Goal: Transaction & Acquisition: Purchase product/service

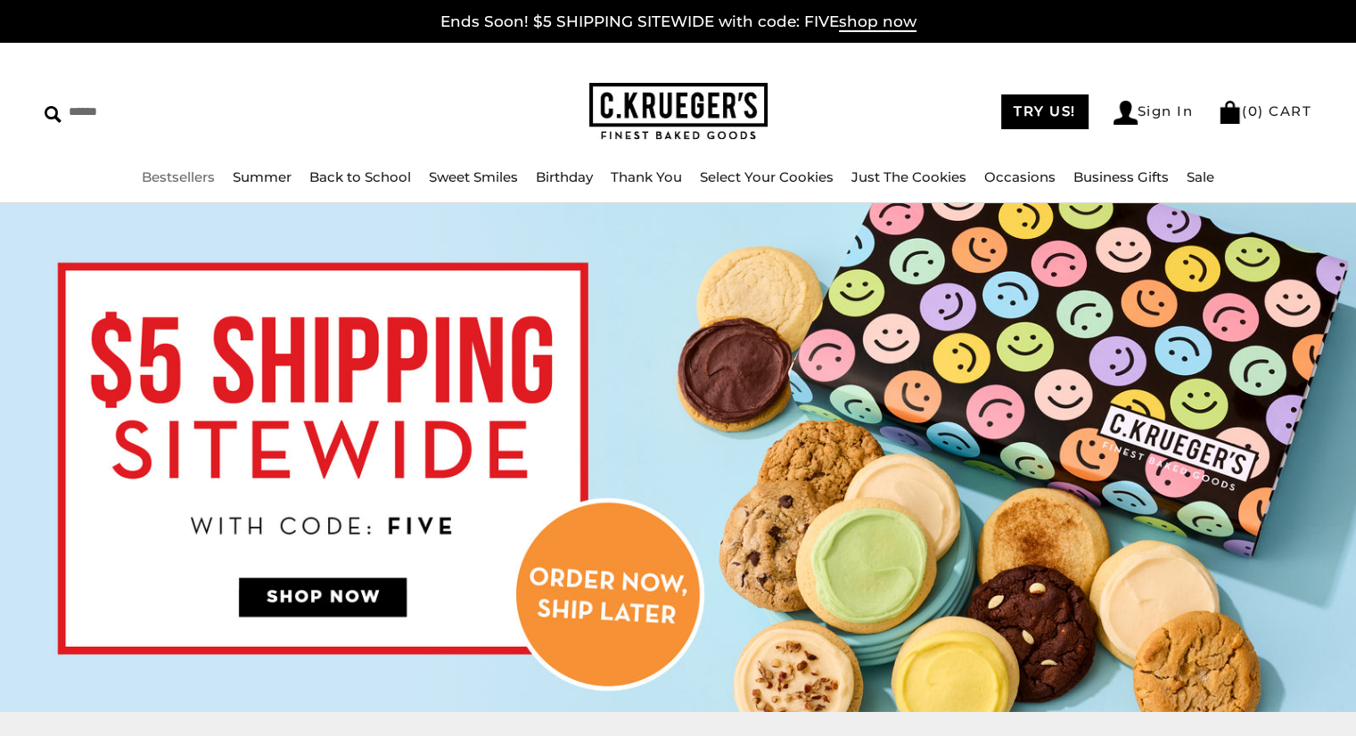
click at [196, 171] on link "Bestsellers" at bounding box center [178, 176] width 73 height 17
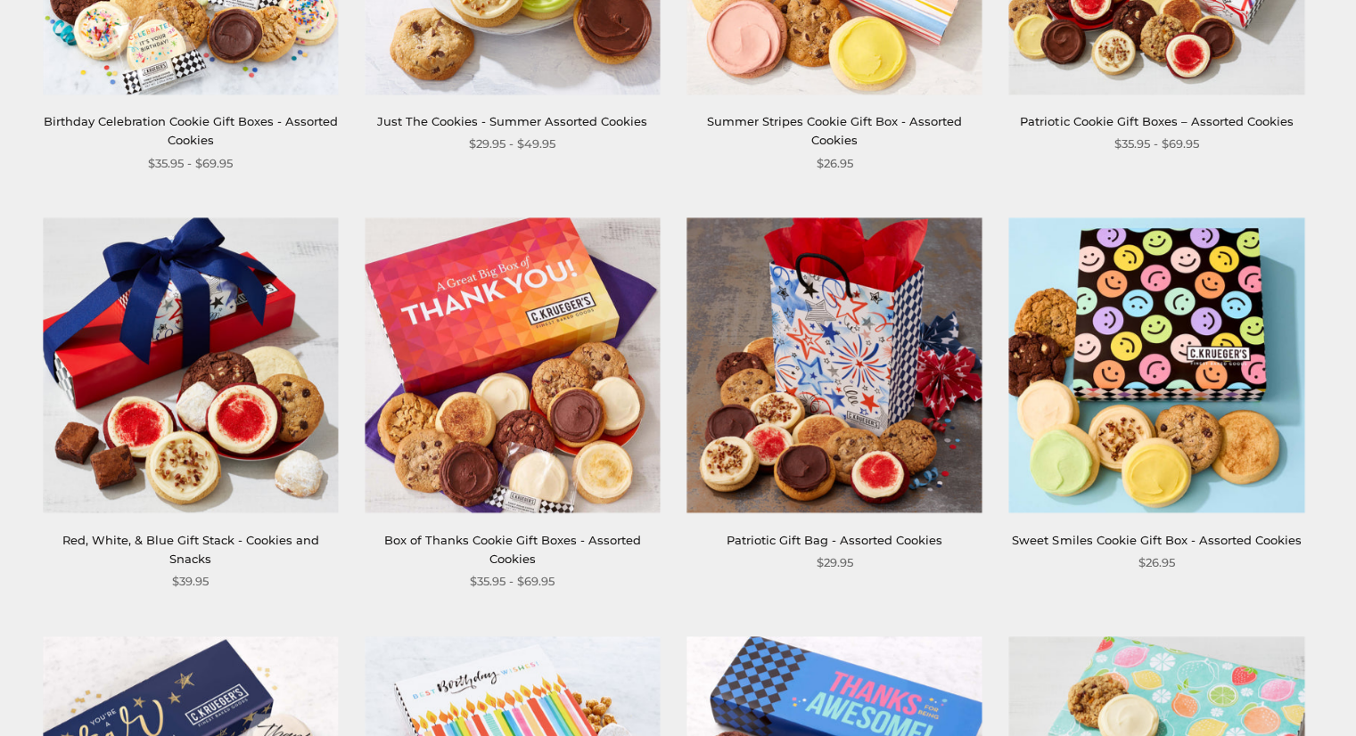
scroll to position [624, 0]
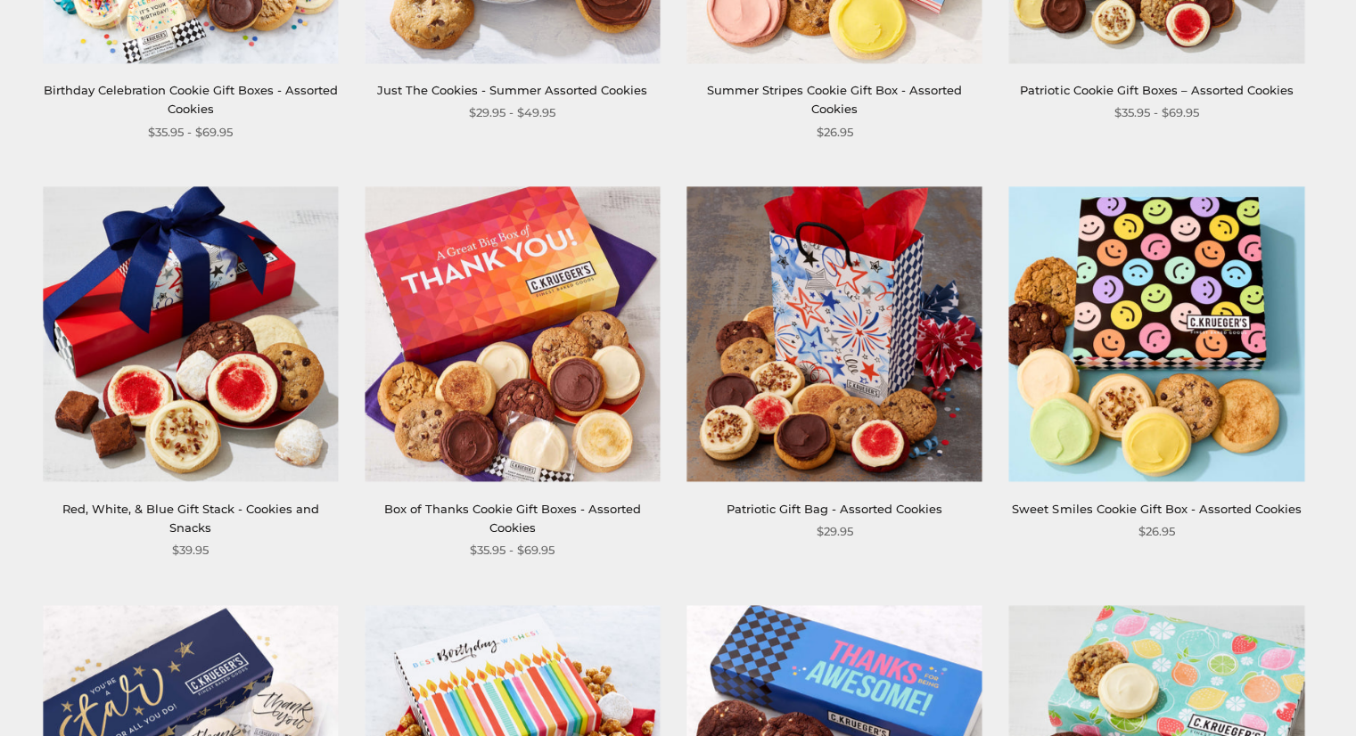
click at [522, 505] on link "Box of Thanks Cookie Gift Boxes - Assorted Cookies" at bounding box center [512, 518] width 257 height 33
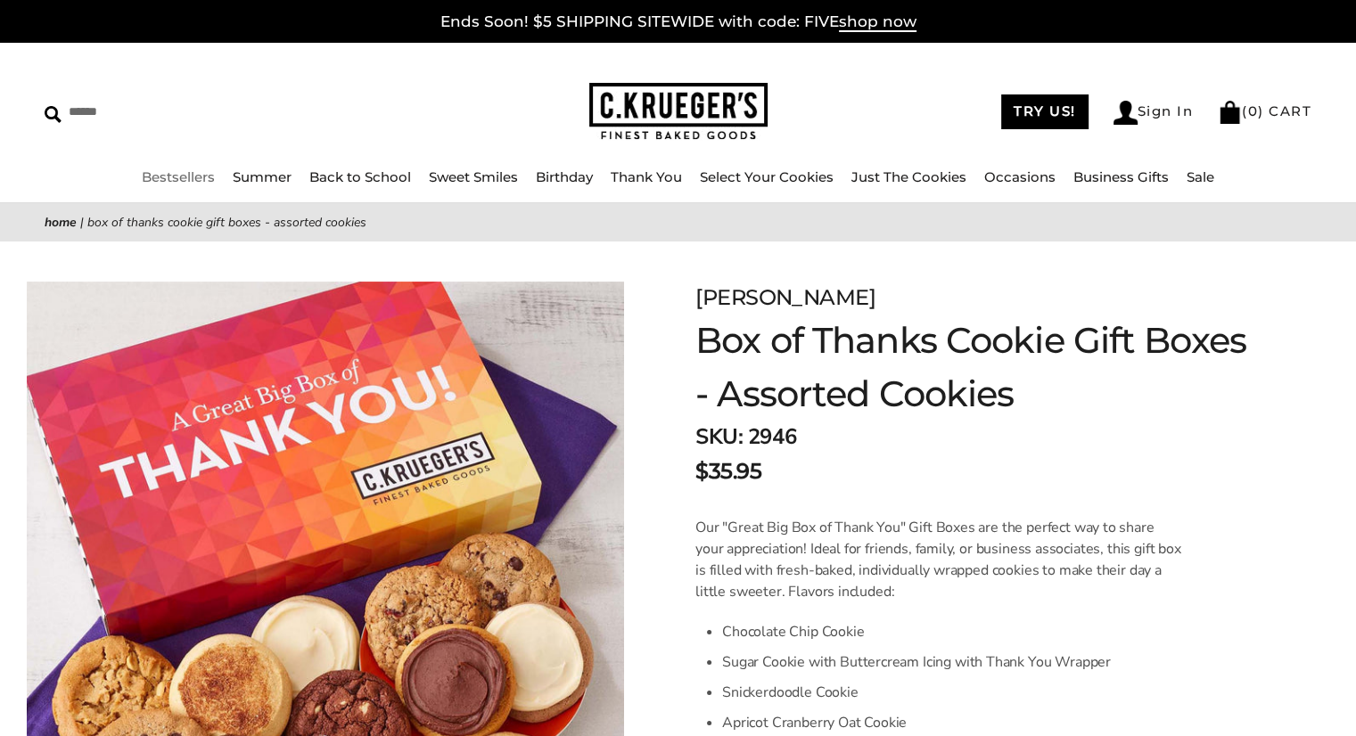
click at [202, 174] on link "Bestsellers" at bounding box center [178, 176] width 73 height 17
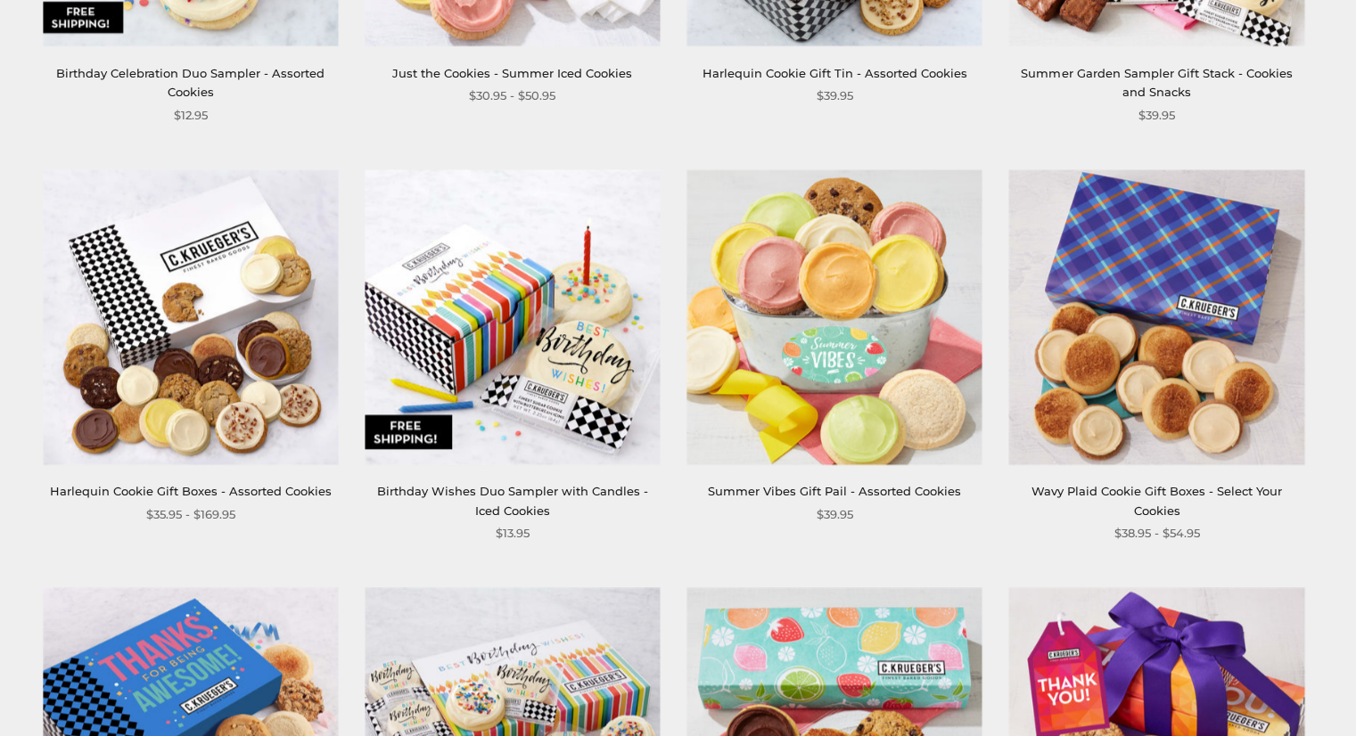
scroll to position [1961, 0]
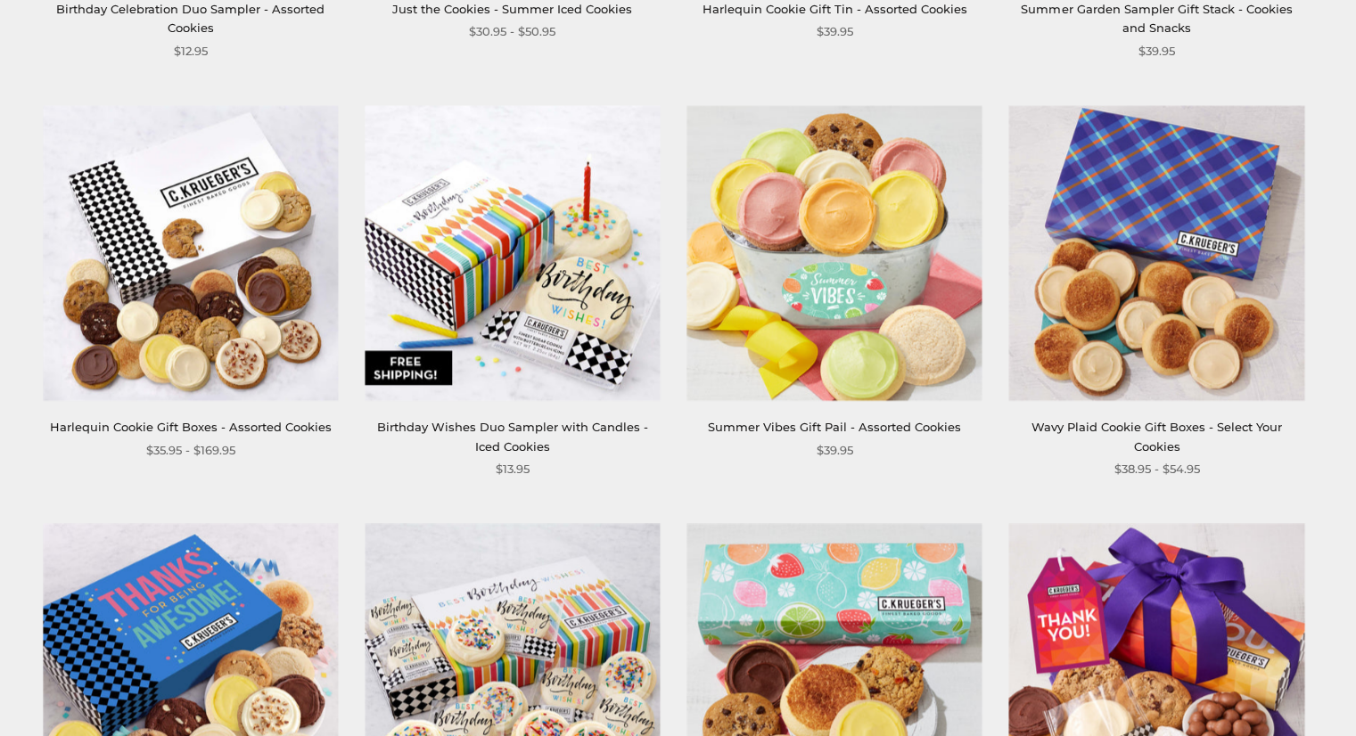
click at [236, 335] on img at bounding box center [190, 252] width 295 height 295
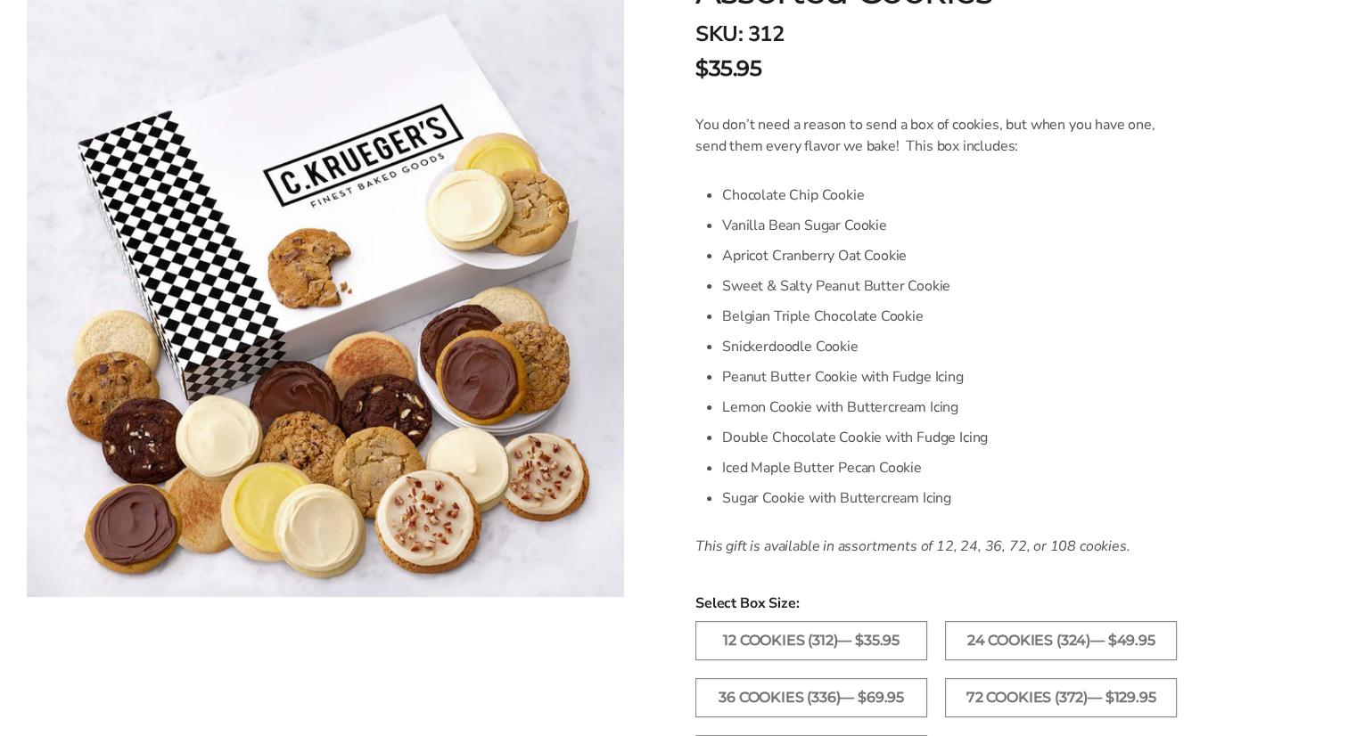
scroll to position [446, 0]
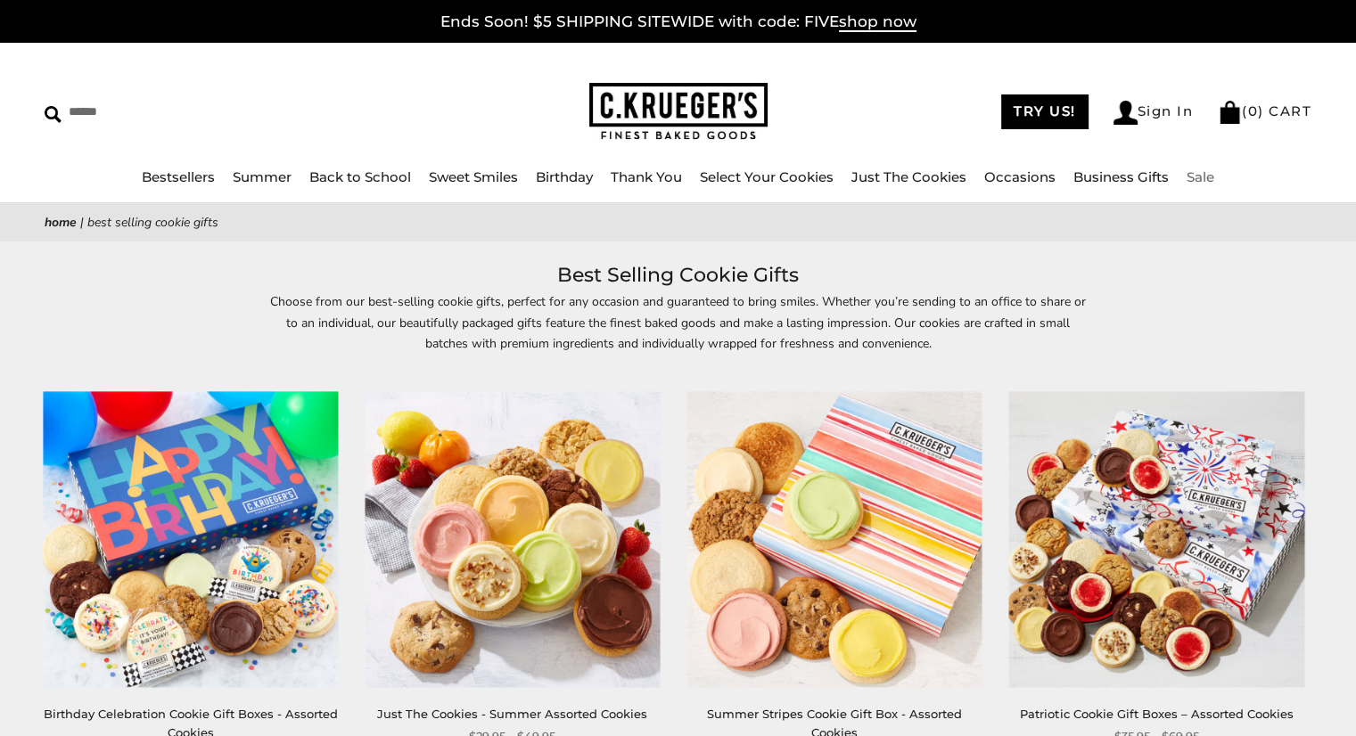
click at [1200, 175] on link "Sale" at bounding box center [1200, 176] width 28 height 17
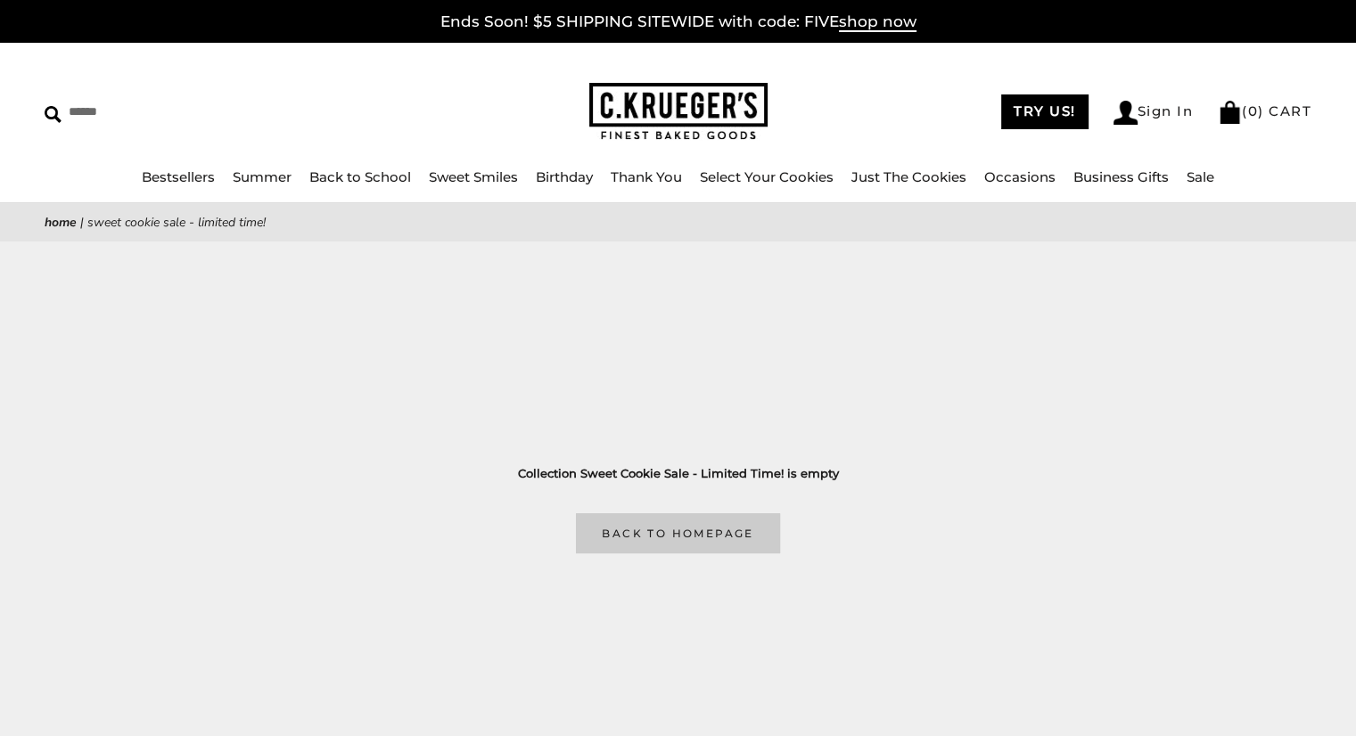
click at [684, 529] on link "Back to homepage" at bounding box center [677, 533] width 203 height 40
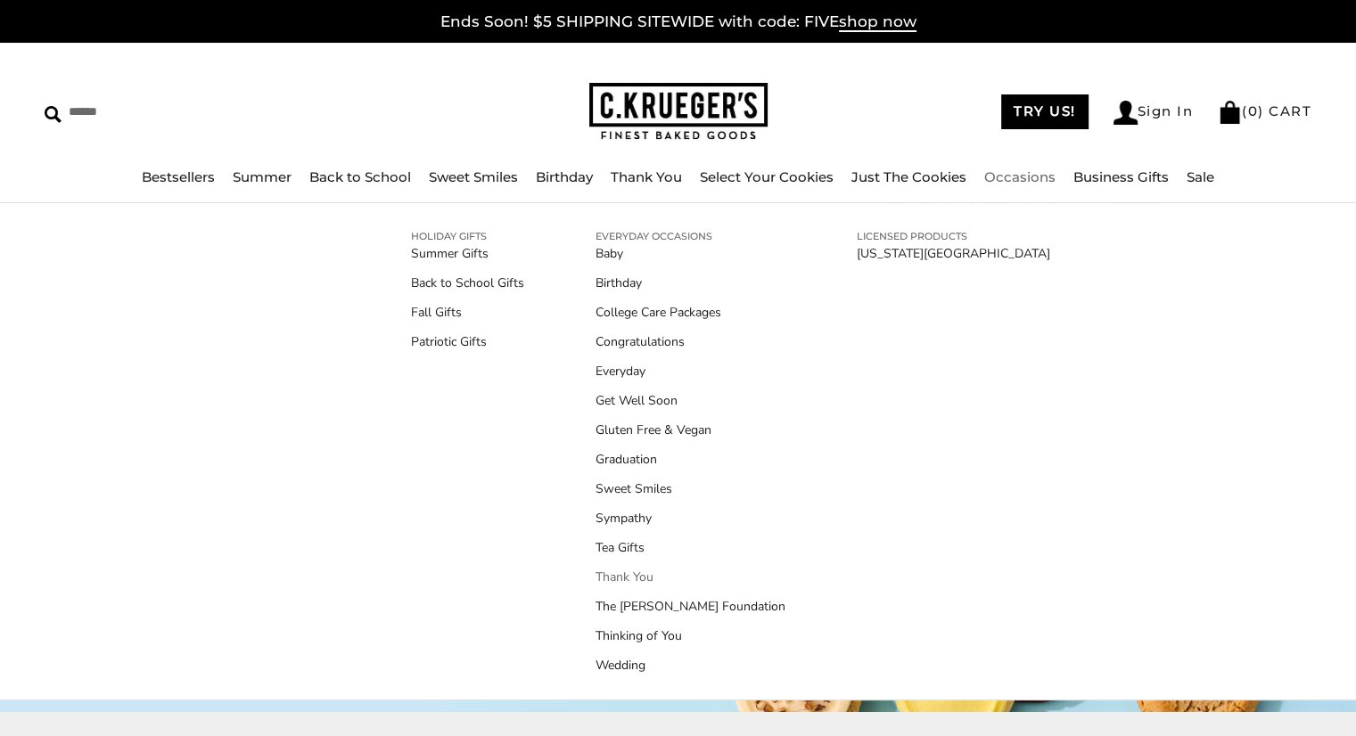
click at [644, 574] on link "Thank You" at bounding box center [690, 577] width 190 height 19
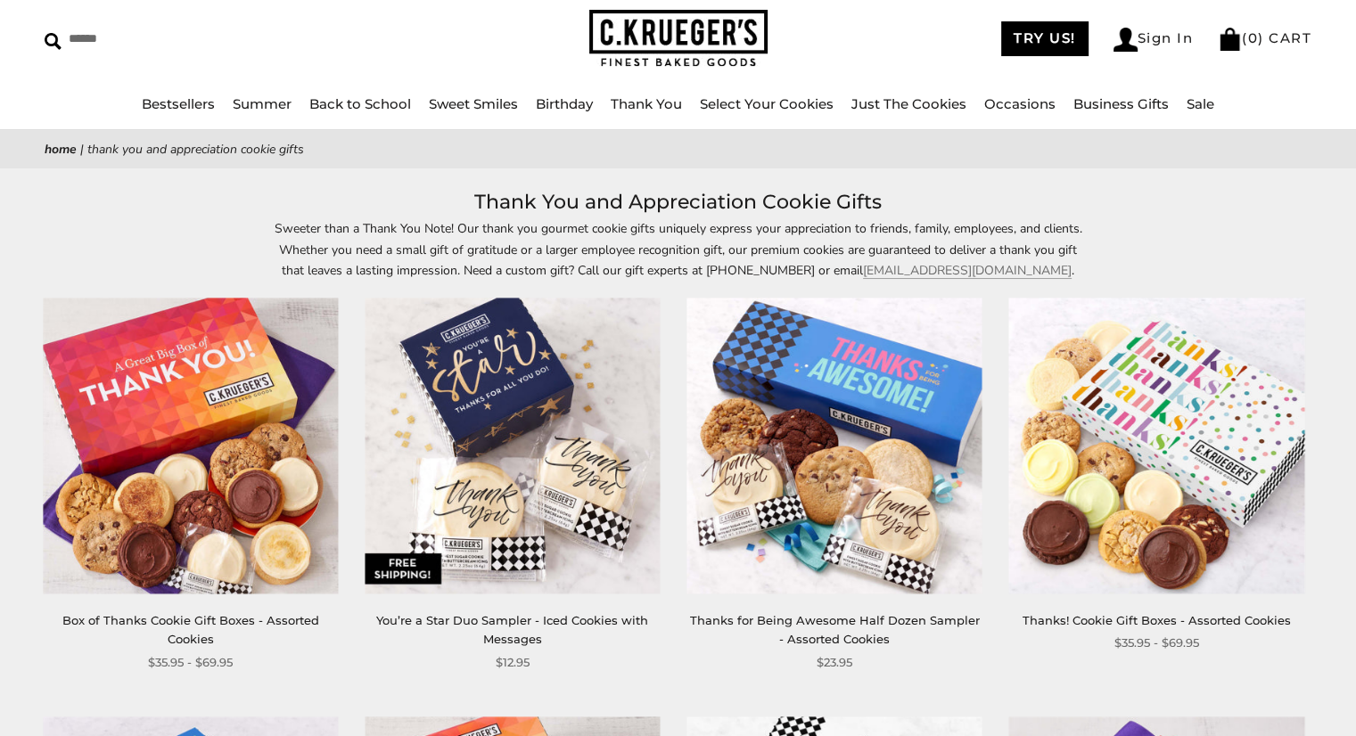
scroll to position [178, 0]
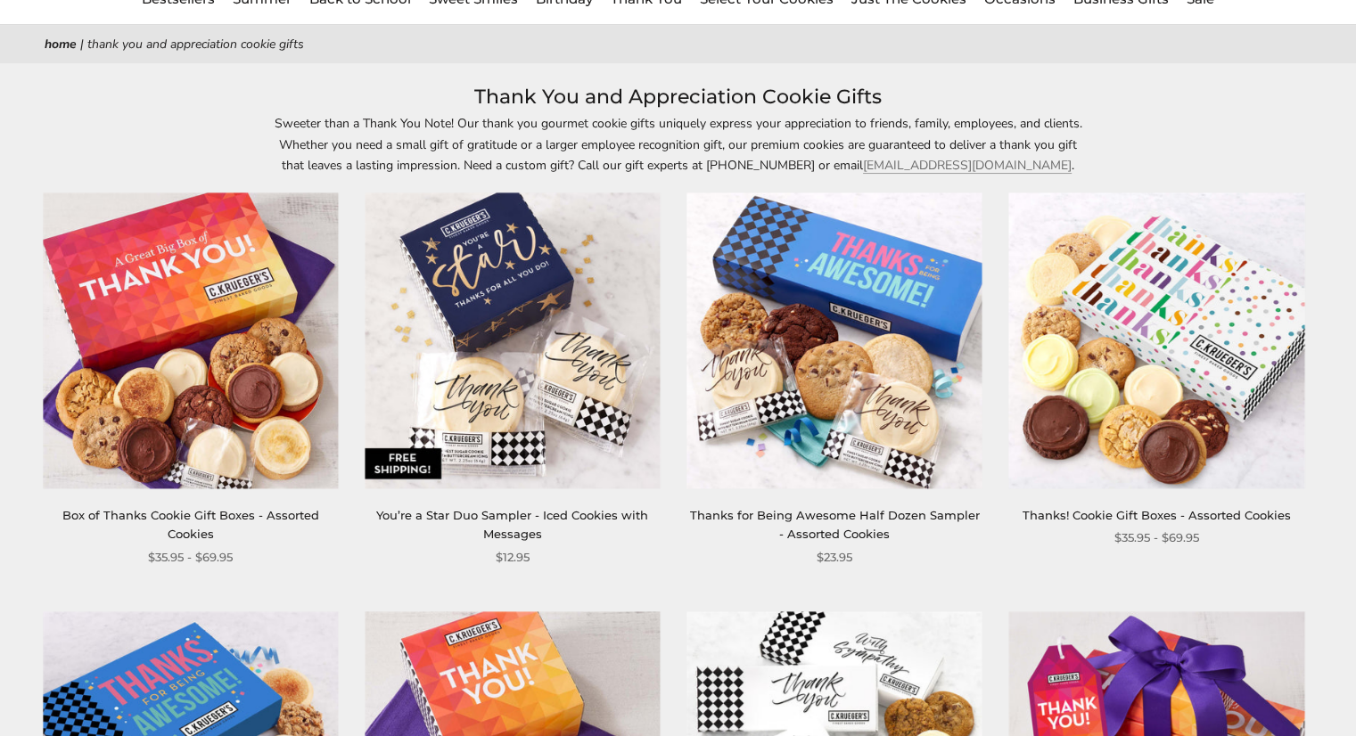
click at [1107, 371] on img at bounding box center [1156, 340] width 295 height 295
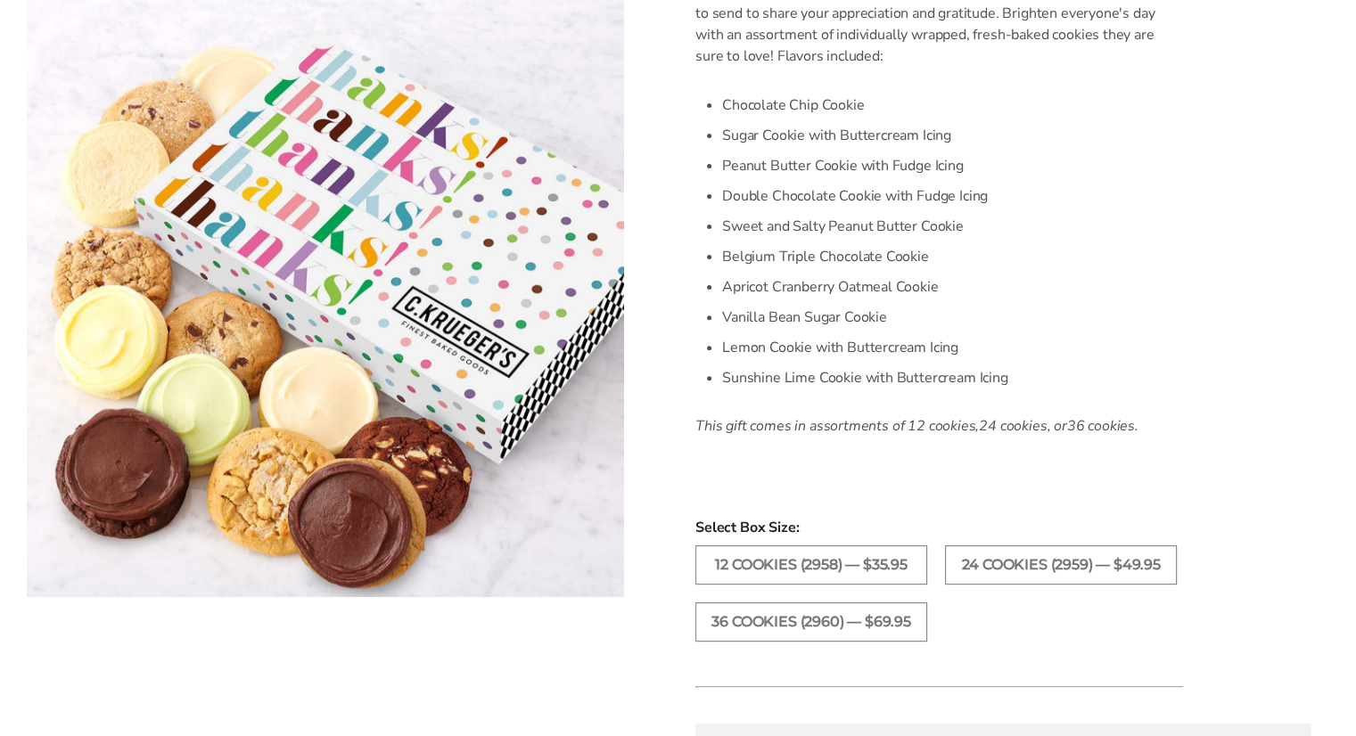
scroll to position [624, 0]
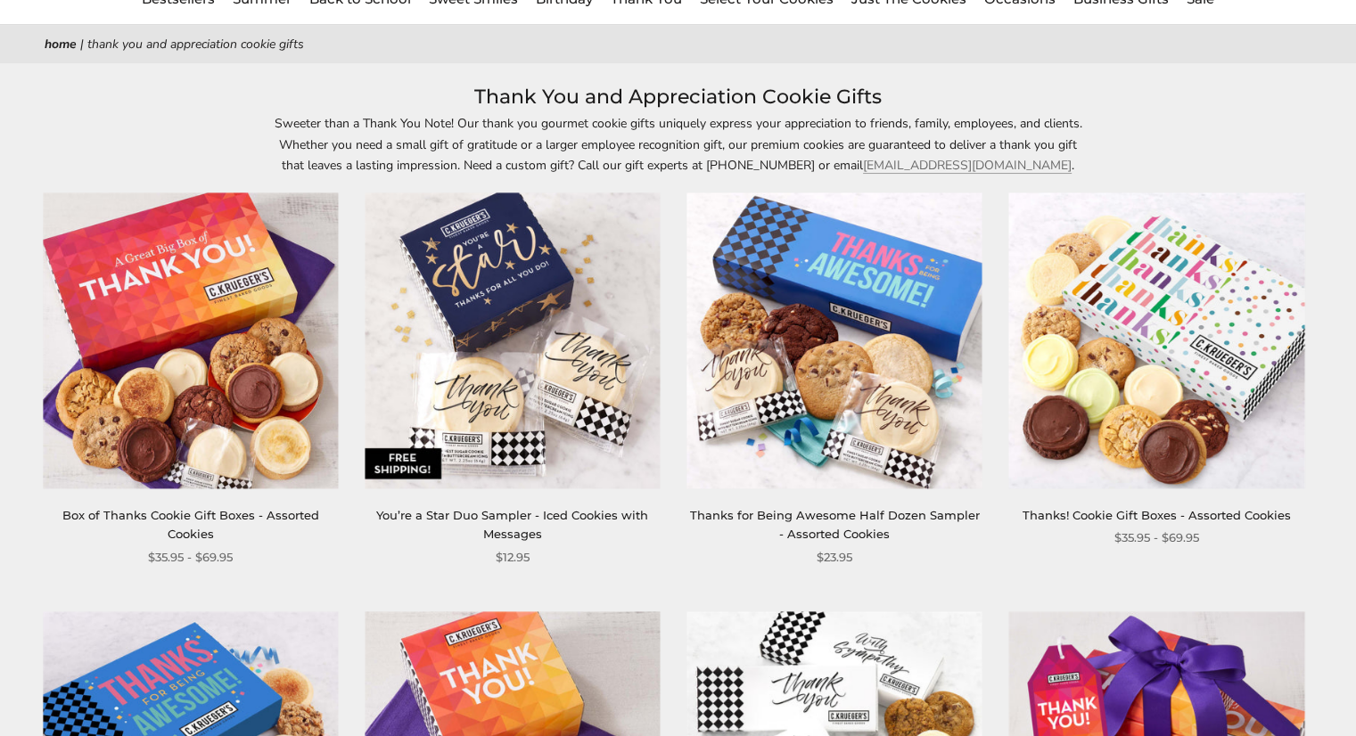
click at [166, 382] on img at bounding box center [190, 340] width 295 height 295
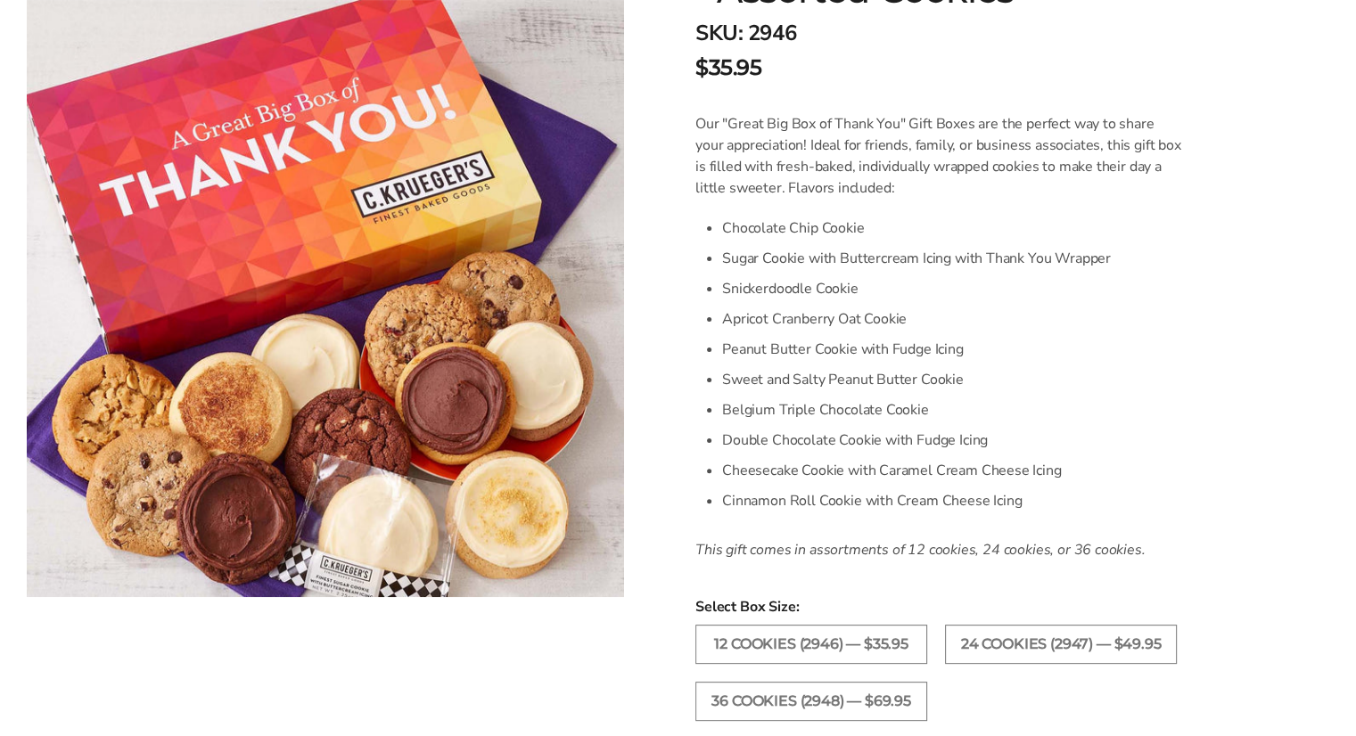
scroll to position [446, 0]
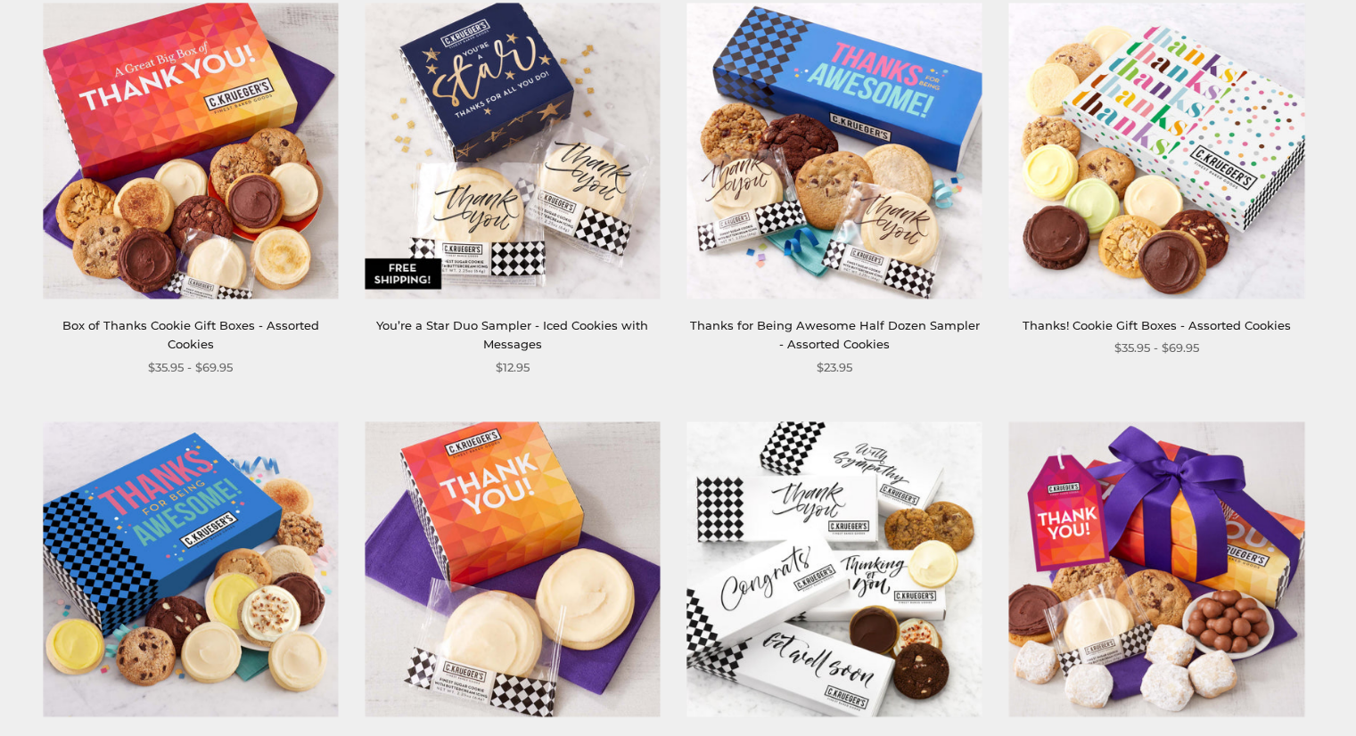
scroll to position [535, 0]
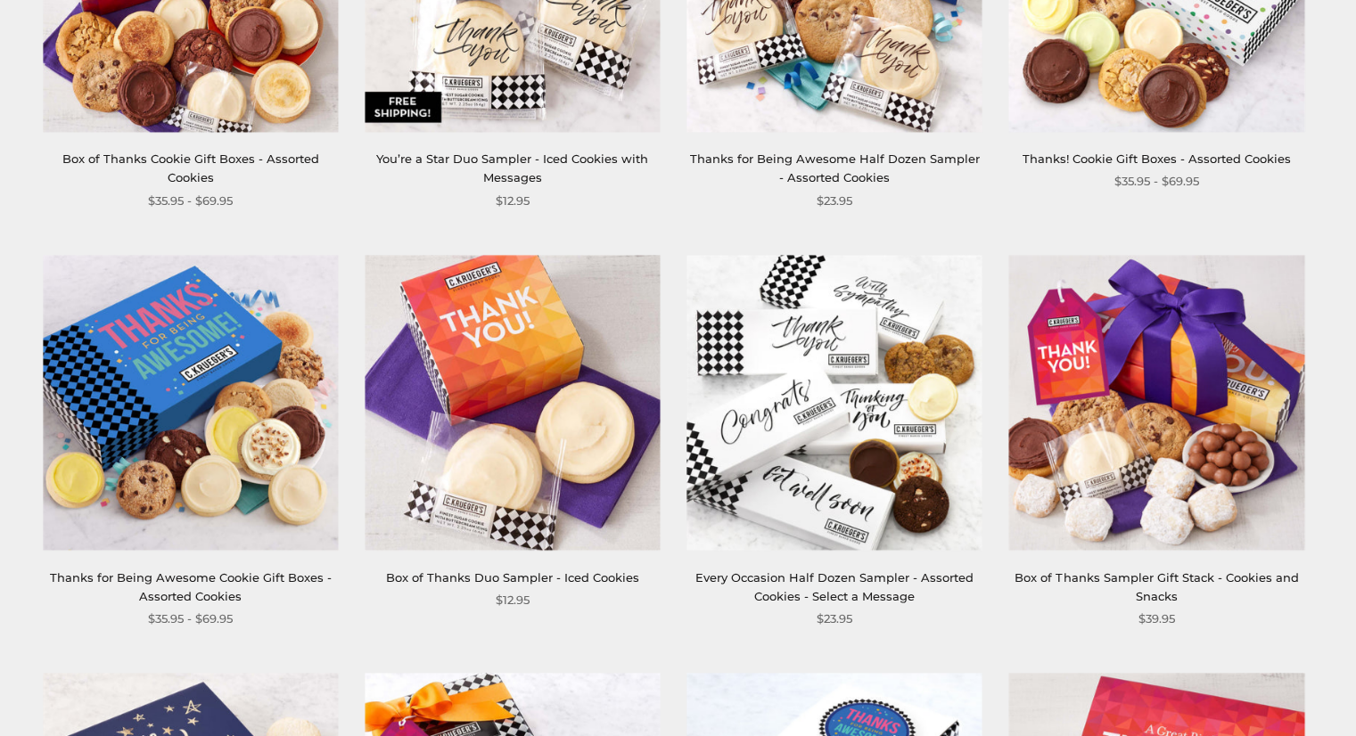
click at [266, 441] on img at bounding box center [190, 402] width 295 height 295
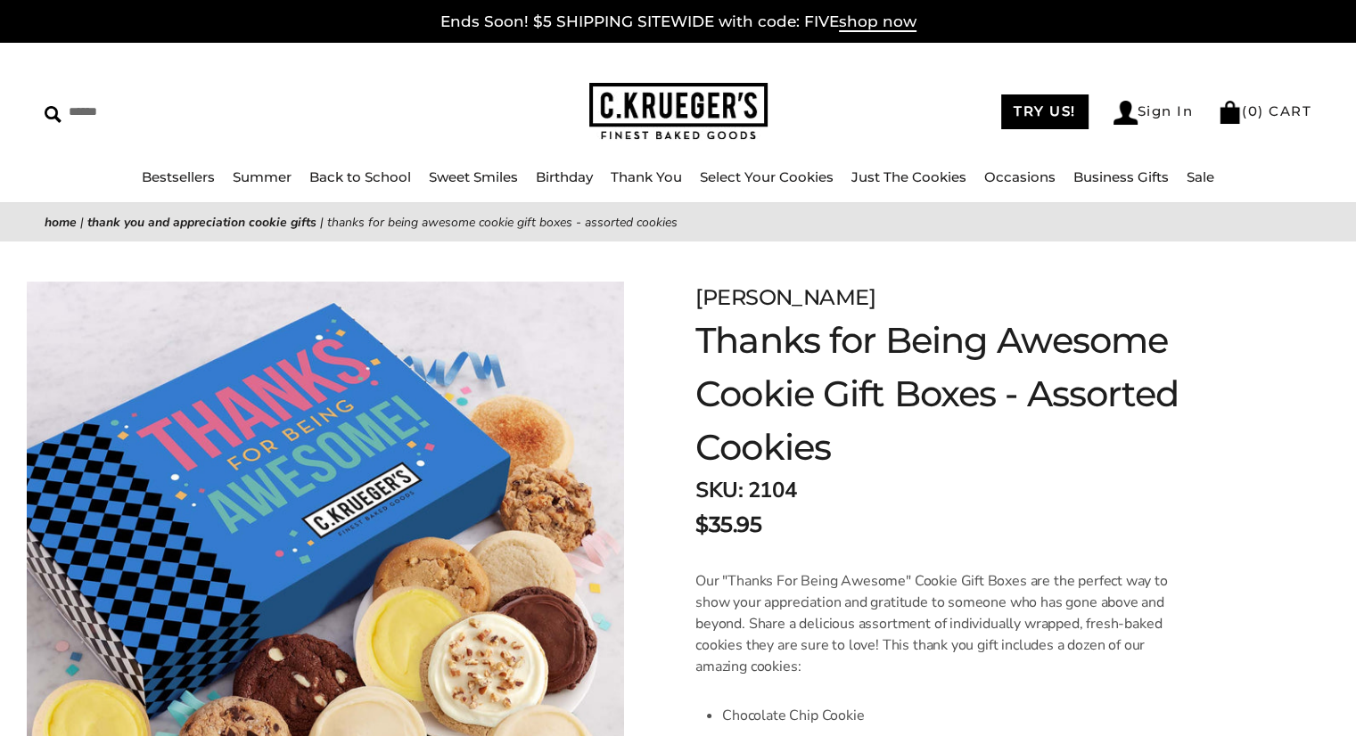
scroll to position [178, 0]
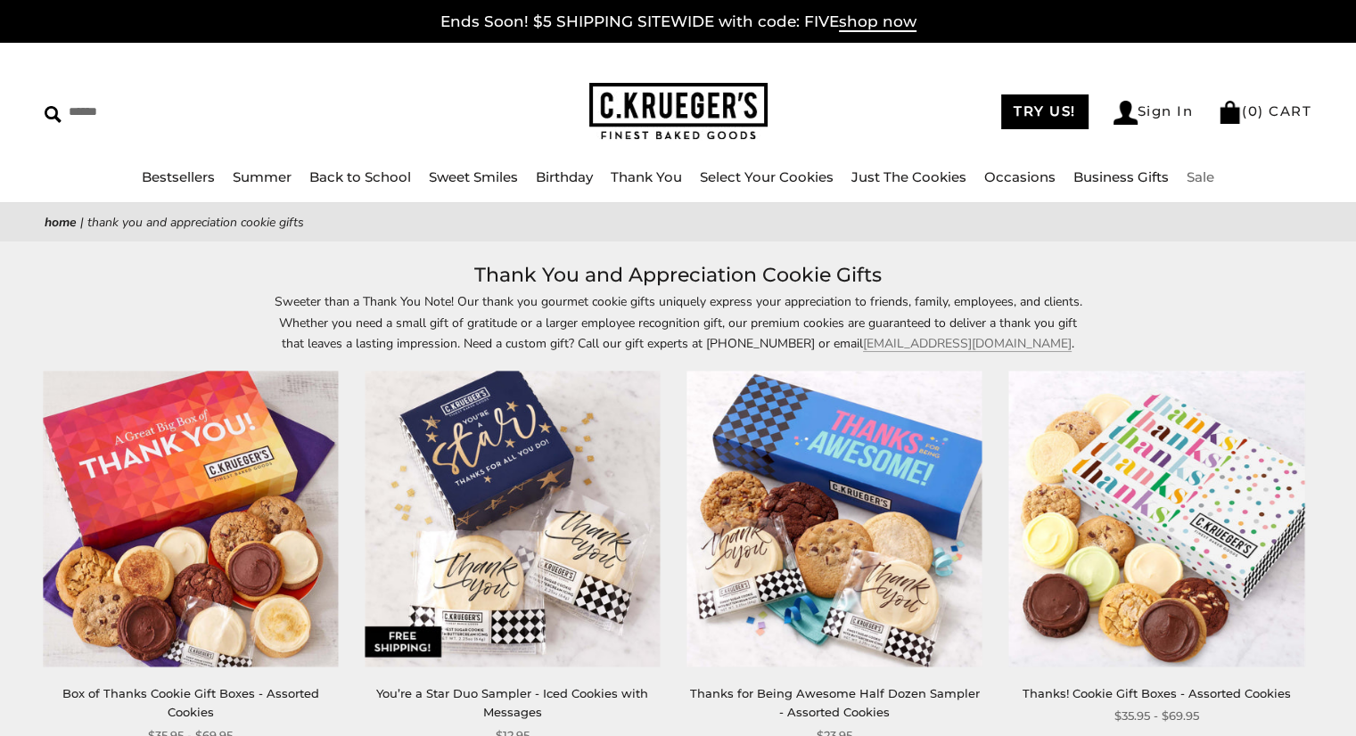
click at [1203, 176] on link "Sale" at bounding box center [1200, 176] width 28 height 17
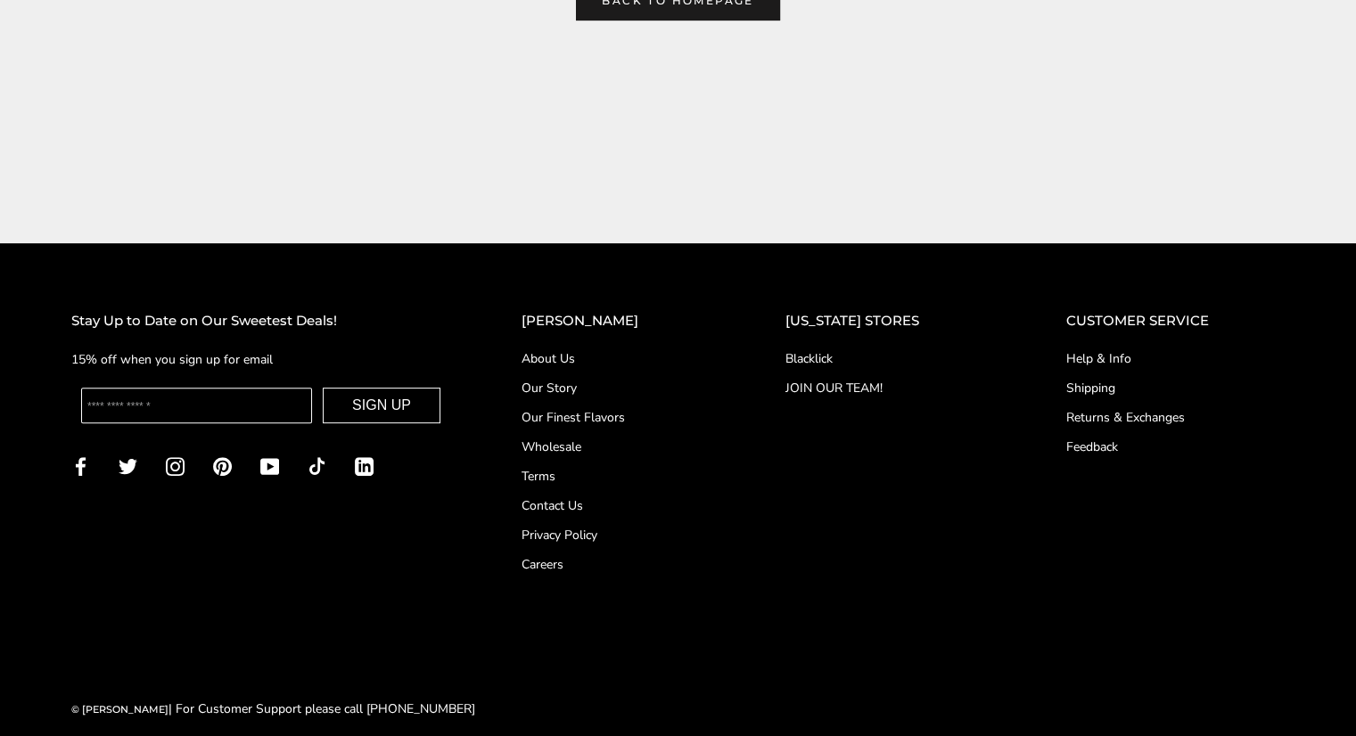
scroll to position [535, 0]
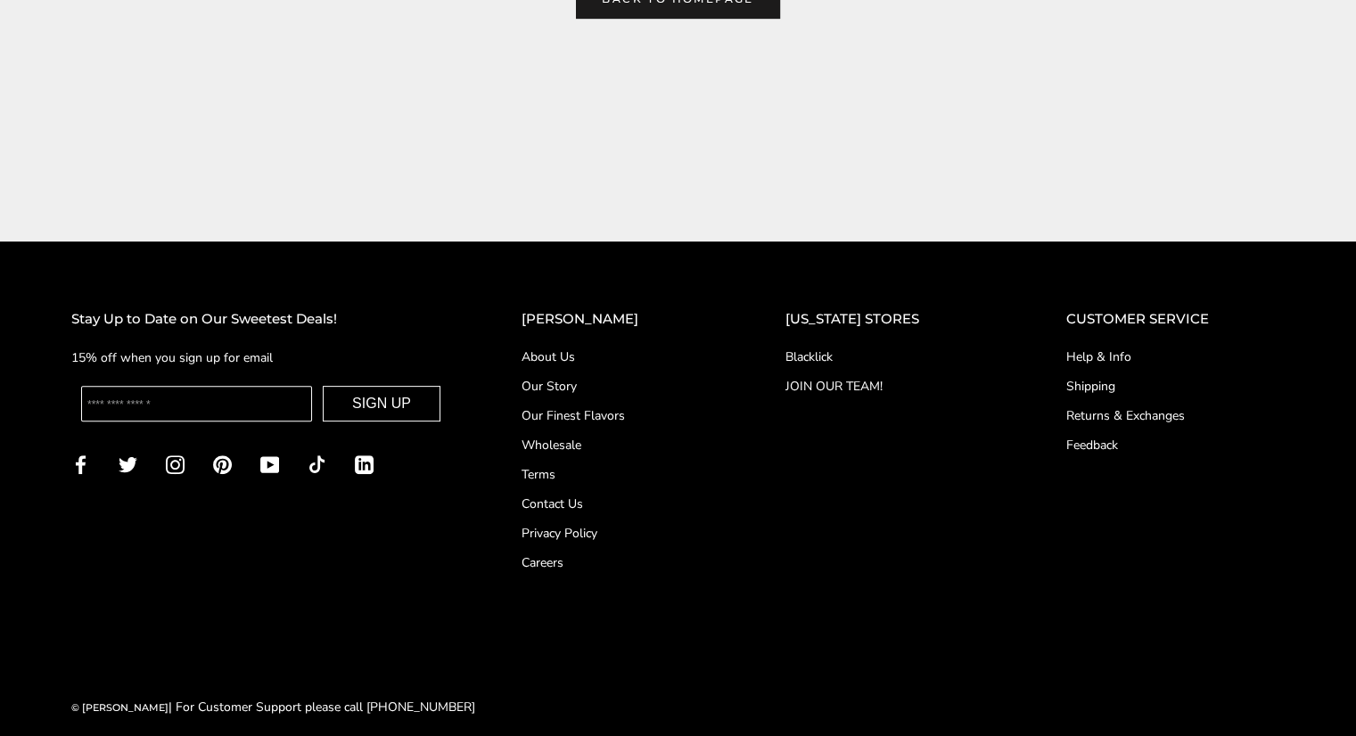
click at [849, 350] on link "Blacklick" at bounding box center [889, 357] width 209 height 19
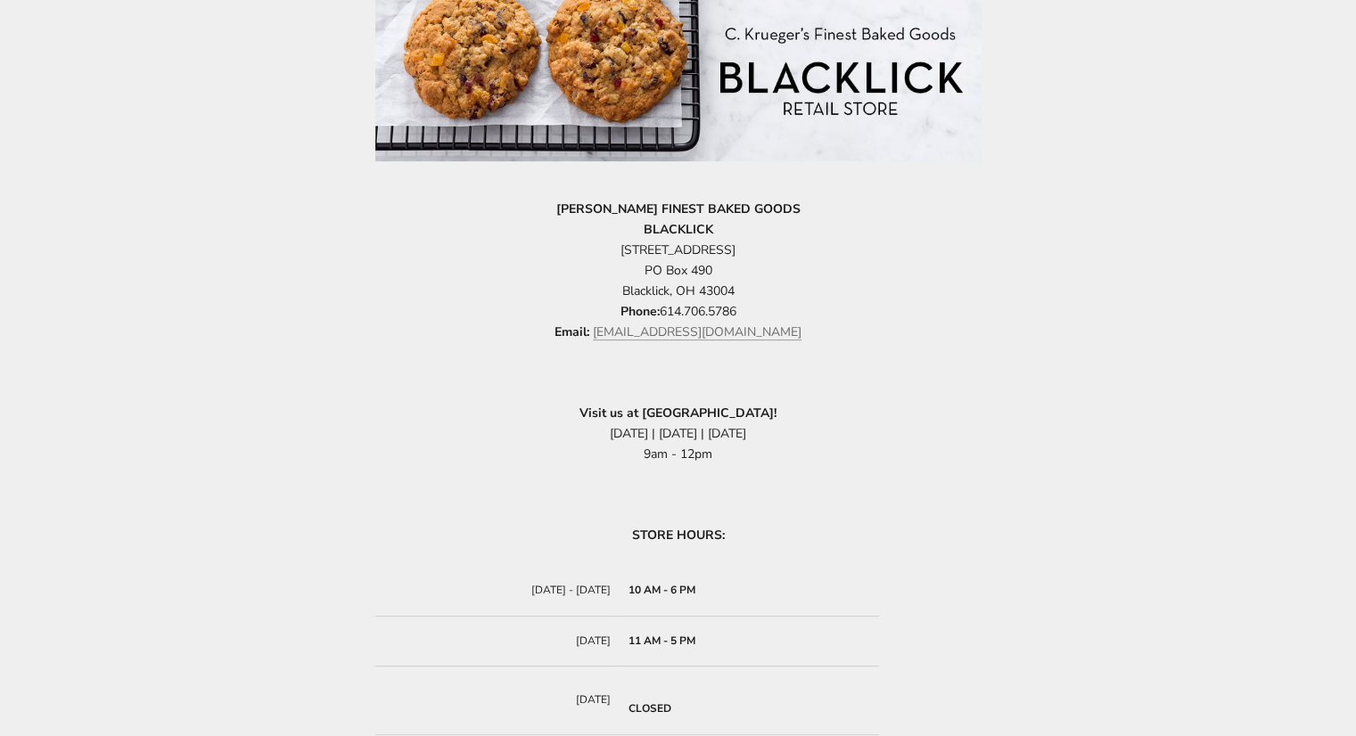
scroll to position [446, 0]
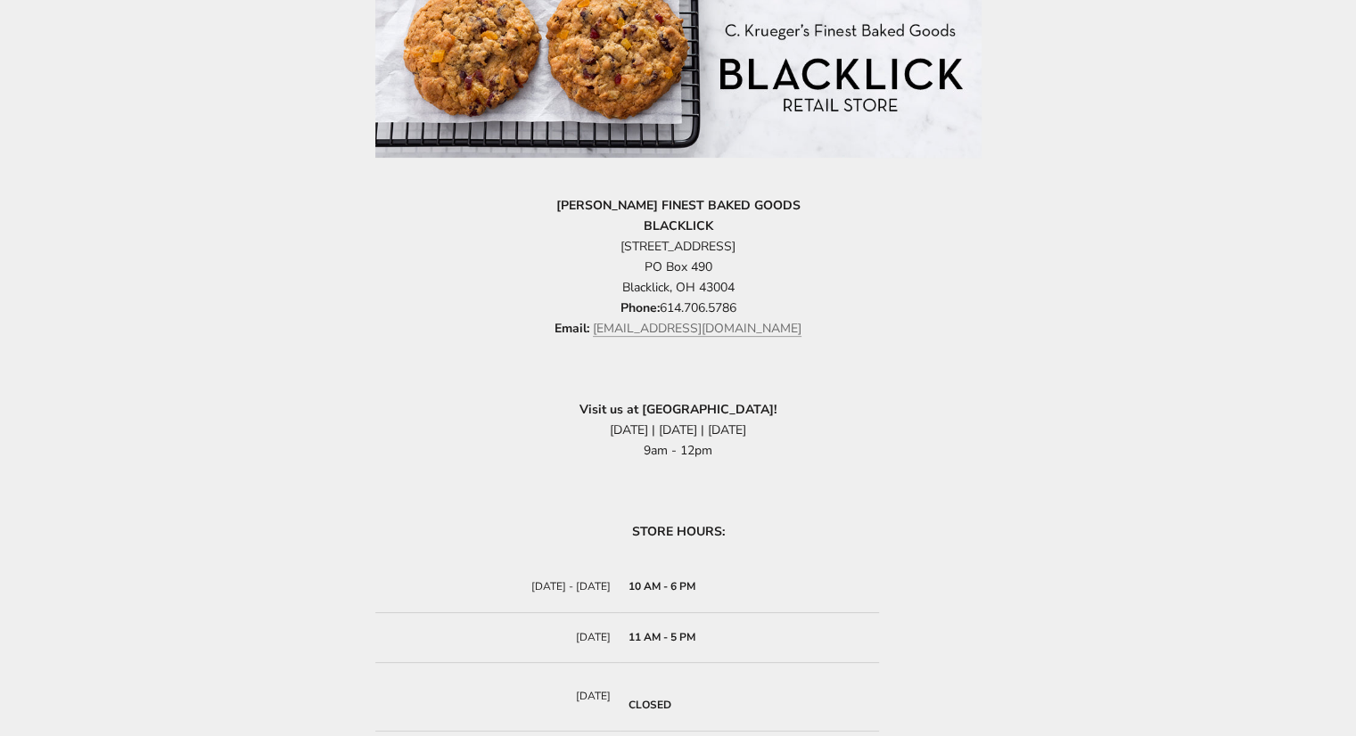
click at [12, 387] on div "Blacklick Store [PERSON_NAME] FINEST BAKED GOODS BLACKLICK [STREET_ADDRESS] Pho…" at bounding box center [678, 336] width 1356 height 993
